Goal: Information Seeking & Learning: Learn about a topic

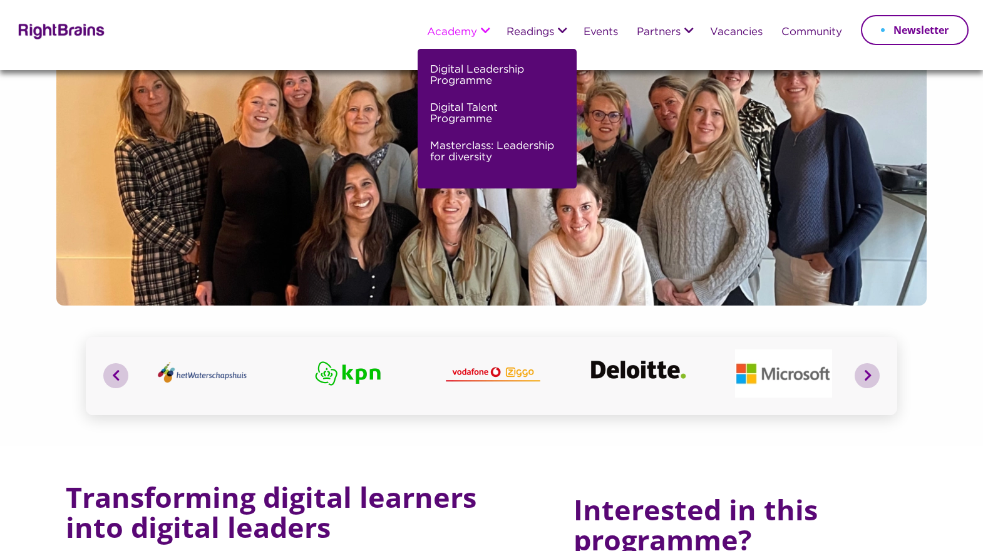
scroll to position [110, 0]
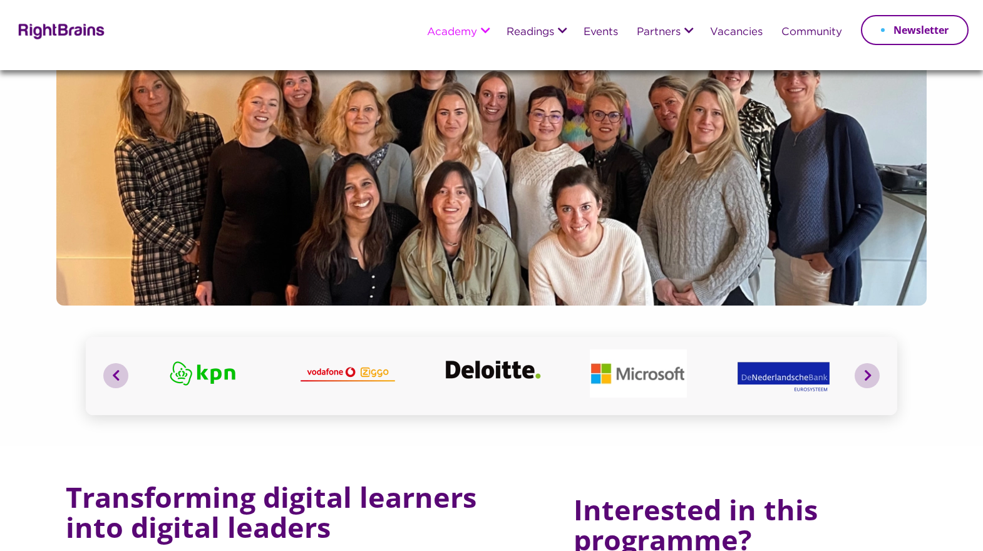
click at [57, 29] on img at bounding box center [59, 30] width 91 height 18
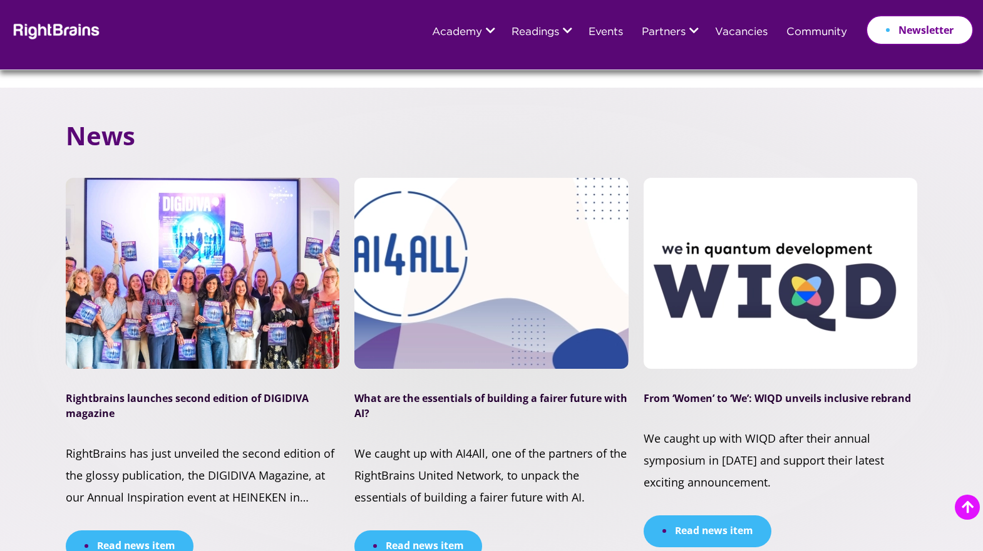
scroll to position [3390, 0]
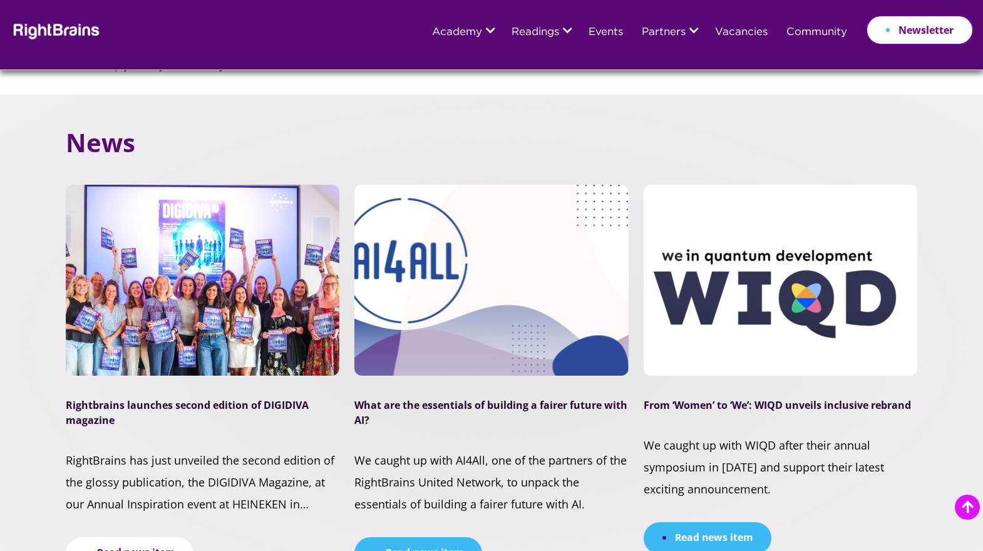
click at [182, 537] on link "Read news item" at bounding box center [130, 553] width 128 height 32
